Goal: Transaction & Acquisition: Book appointment/travel/reservation

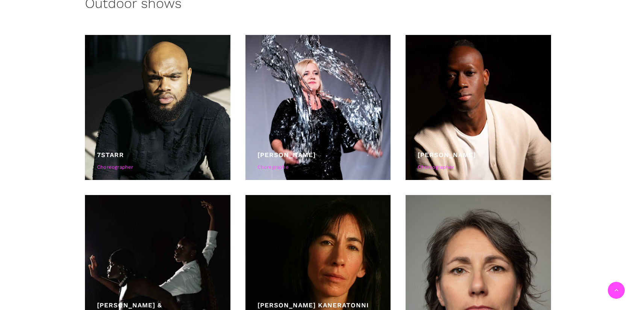
scroll to position [1858, 0]
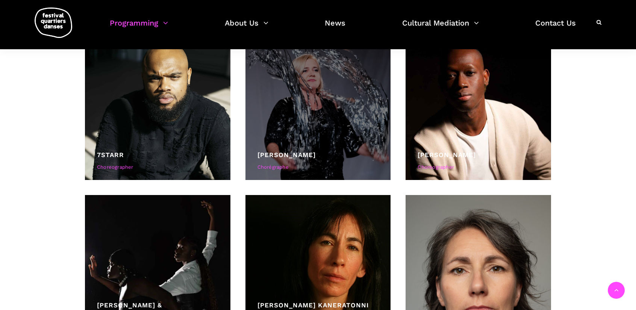
click at [288, 153] on link "[PERSON_NAME]" at bounding box center [287, 155] width 58 height 8
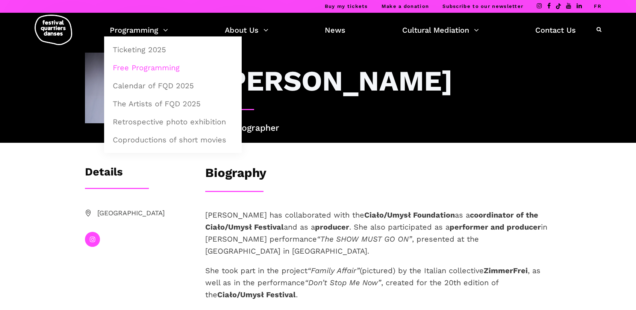
click at [158, 65] on link "Free Programming" at bounding box center [172, 67] width 129 height 17
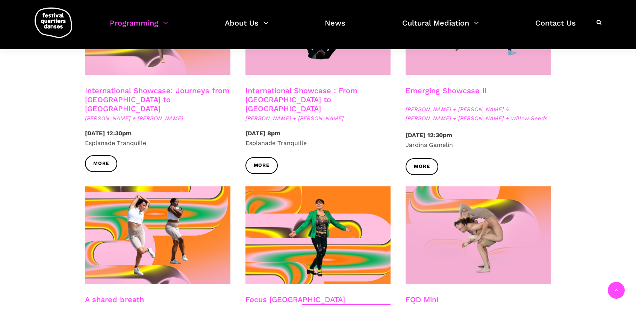
scroll to position [827, 0]
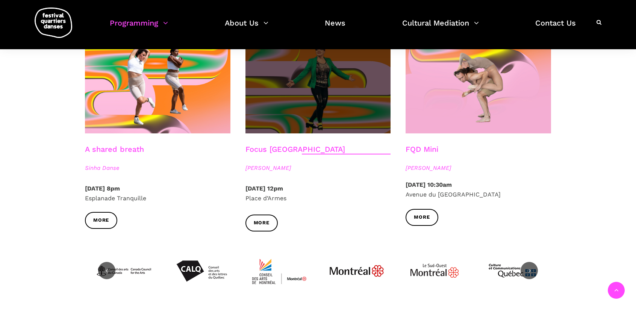
click at [307, 81] on span at bounding box center [319, 84] width 146 height 97
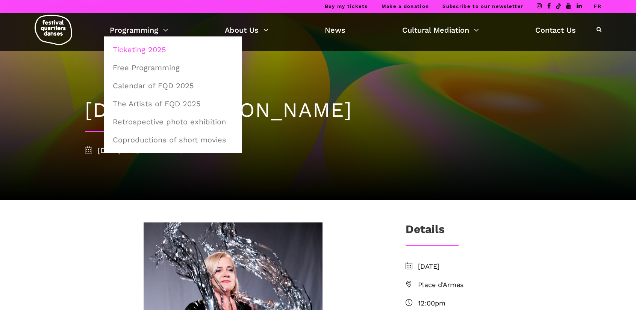
click at [147, 49] on link "Ticketing 2025" at bounding box center [172, 49] width 129 height 17
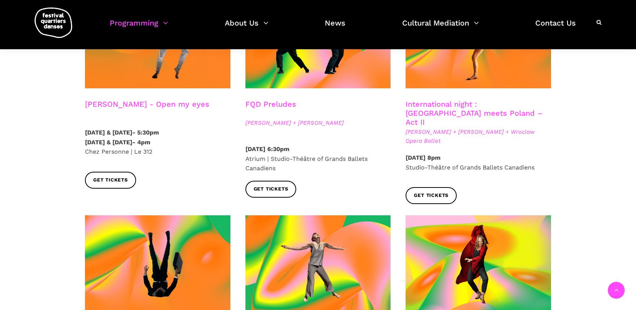
scroll to position [564, 0]
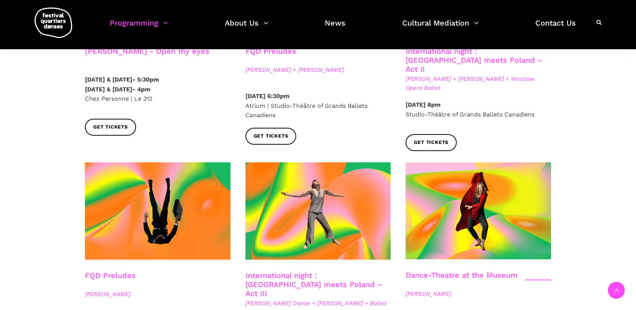
scroll to position [790, 0]
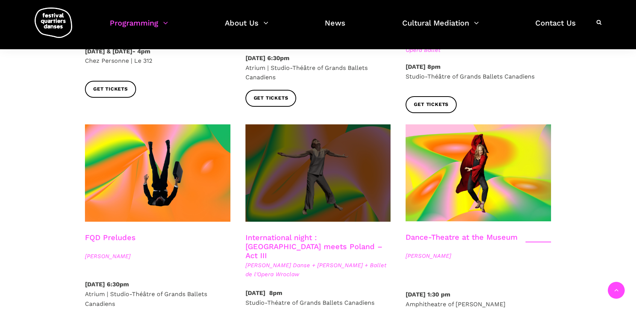
click at [313, 145] on span at bounding box center [319, 172] width 146 height 97
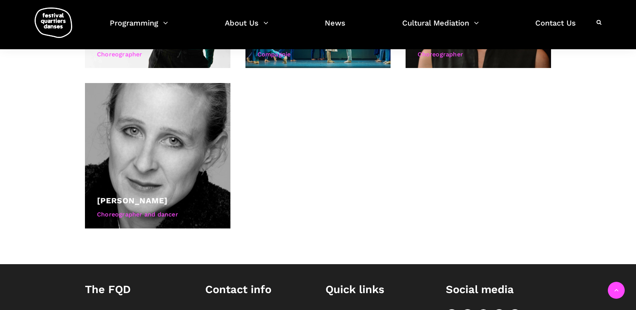
scroll to position [483, 0]
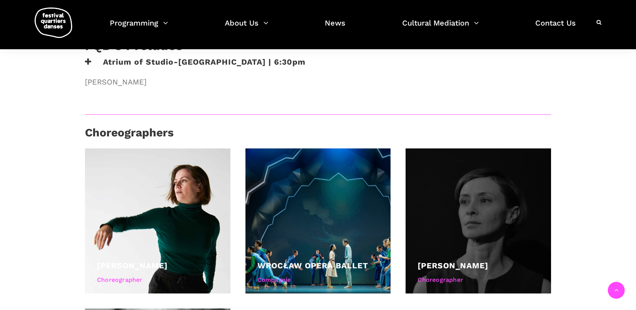
click at [471, 182] on div at bounding box center [479, 222] width 146 height 146
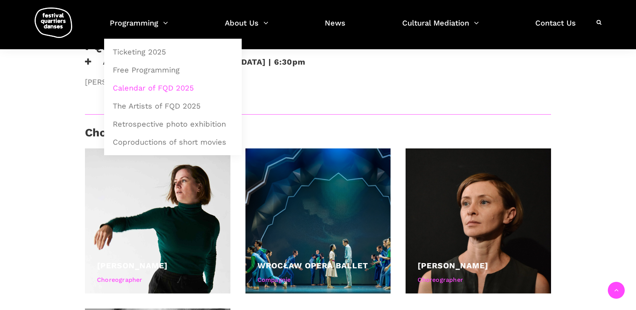
click at [137, 85] on link "Calendar of FQD 2025" at bounding box center [172, 87] width 129 height 17
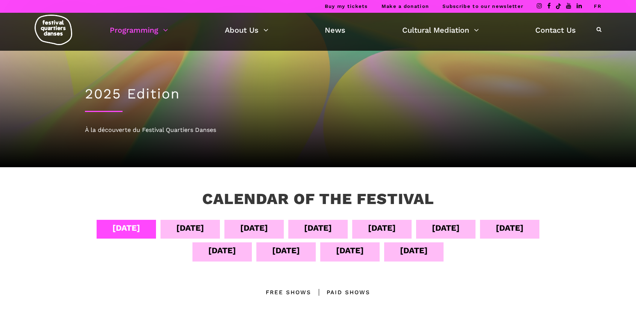
click at [300, 252] on div "Sept 12" at bounding box center [286, 250] width 28 height 13
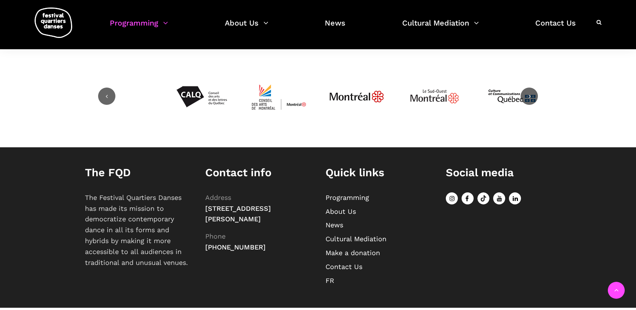
scroll to position [338, 0]
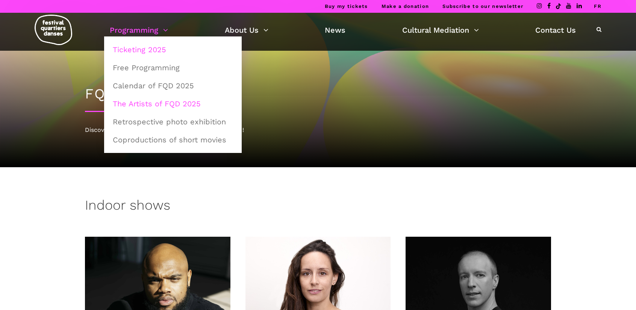
click at [134, 51] on link "Ticketing 2025" at bounding box center [172, 49] width 129 height 17
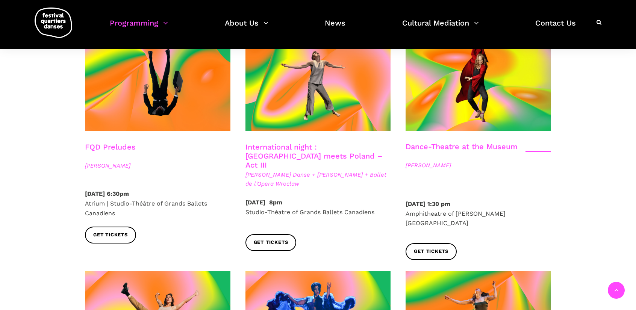
scroll to position [790, 0]
